Goal: Navigation & Orientation: Find specific page/section

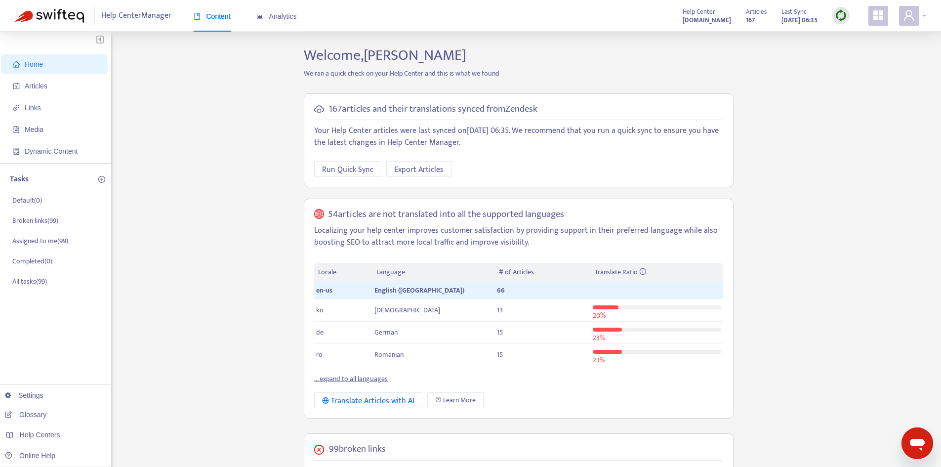
click at [910, 20] on icon "user" at bounding box center [909, 15] width 12 height 12
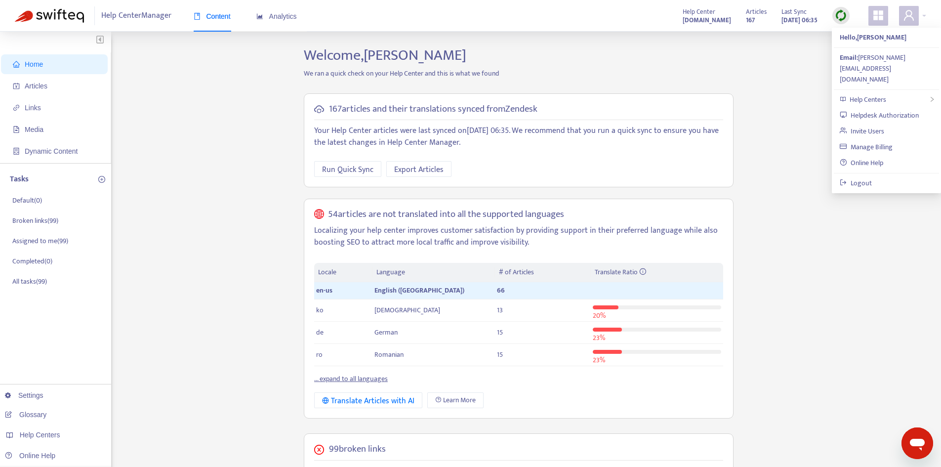
click at [887, 213] on div "Home Articles Links Media Dynamic Content Tasks Default ( 0 ) Broken links ( 99…" at bounding box center [470, 396] width 911 height 700
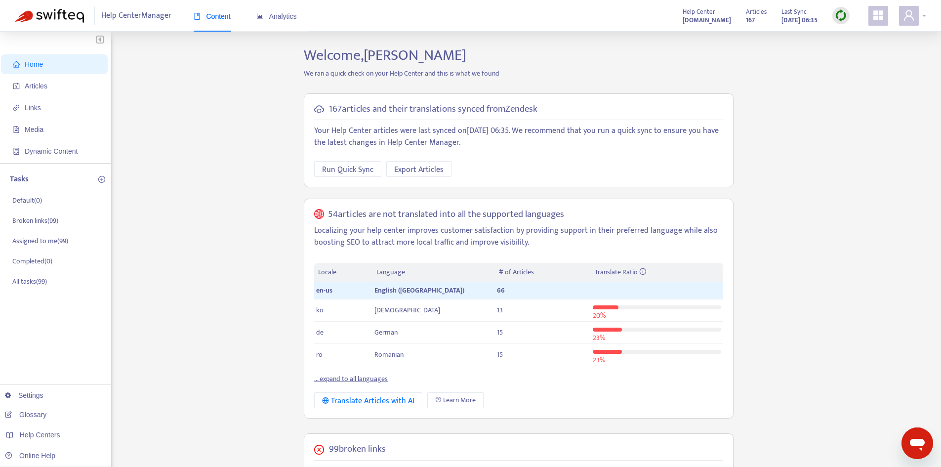
click at [912, 20] on icon "user" at bounding box center [909, 15] width 12 height 12
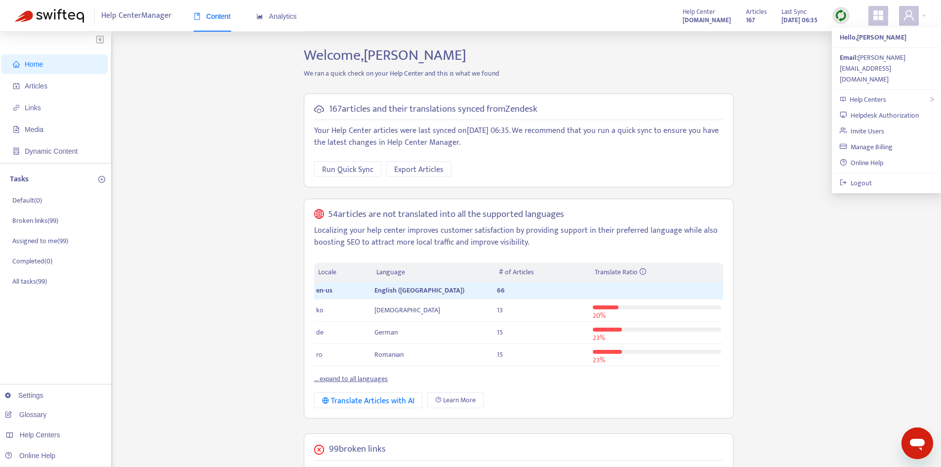
click at [775, 101] on div "Home Articles Links Media Dynamic Content Tasks Default ( 0 ) Broken links ( 99…" at bounding box center [470, 396] width 911 height 700
